Goal: Information Seeking & Learning: Learn about a topic

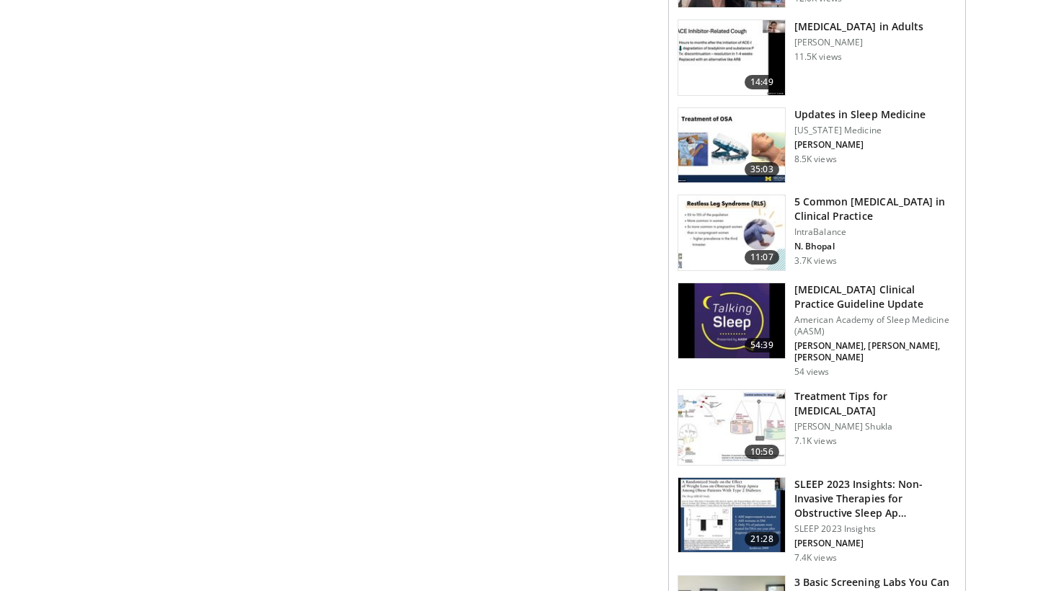
scroll to position [747, 0]
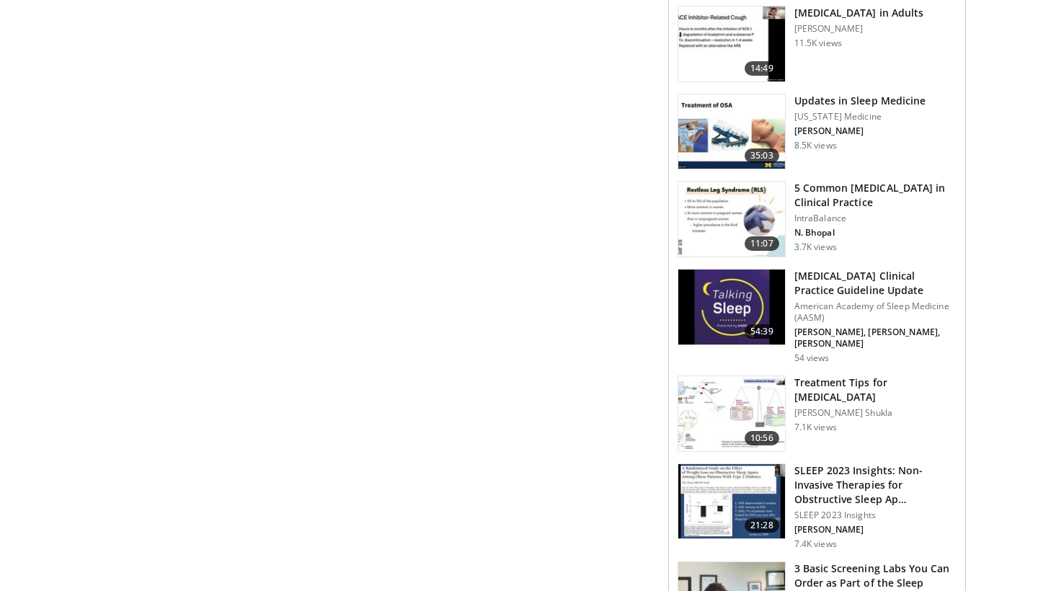
click at [823, 298] on h3 "[MEDICAL_DATA] Clinical Practice Guideline Update" at bounding box center [875, 283] width 162 height 29
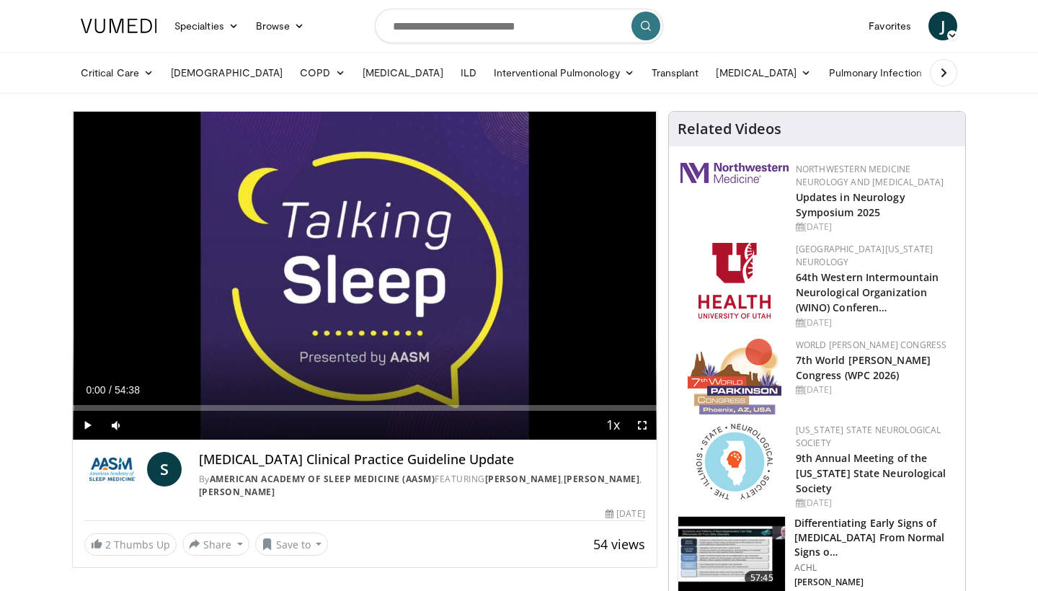
click at [129, 466] on img at bounding box center [112, 469] width 57 height 35
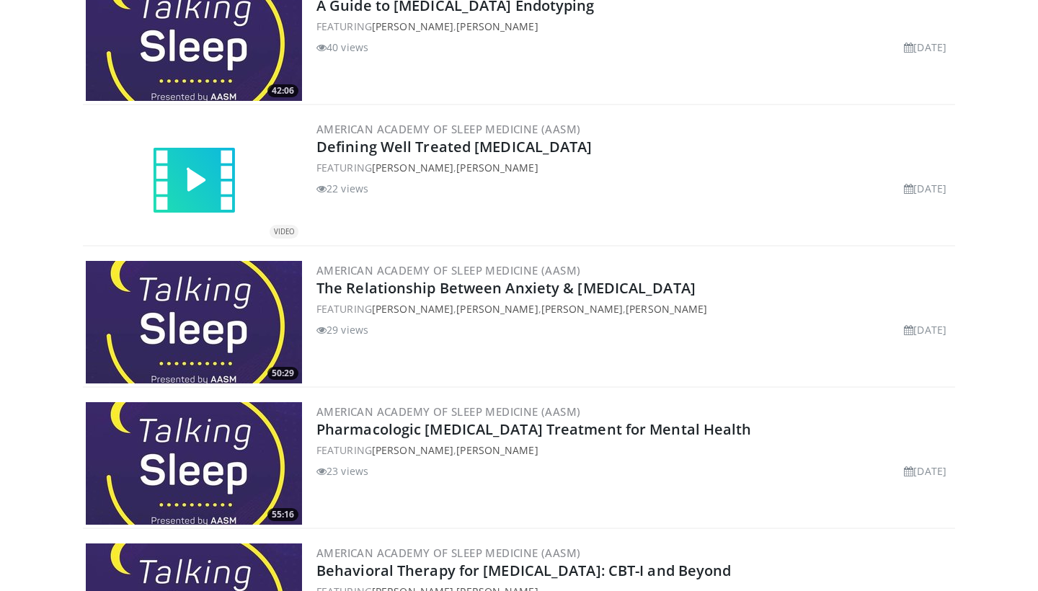
scroll to position [3951, 0]
